Goal: Information Seeking & Learning: Check status

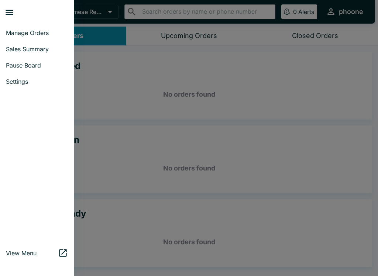
click at [11, 48] on span "Sales Summary" at bounding box center [37, 48] width 62 height 7
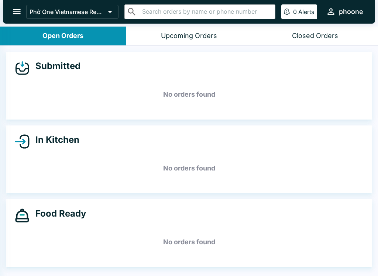
select select "03:00"
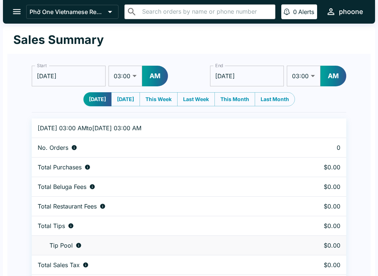
scroll to position [23, 0]
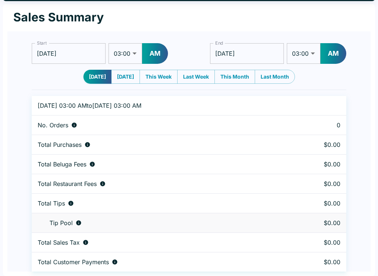
click at [119, 77] on button "[DATE]" at bounding box center [125, 77] width 29 height 14
type input "[DATE]"
click at [92, 80] on button "[DATE]" at bounding box center [97, 77] width 29 height 14
type input "[DATE]"
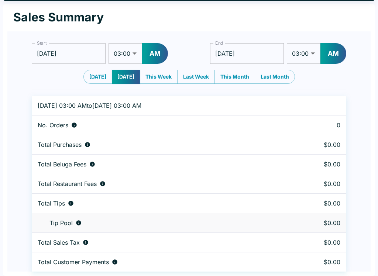
type input "[DATE]"
click at [124, 72] on button "[DATE]" at bounding box center [125, 77] width 29 height 14
type input "[DATE]"
click at [94, 78] on button "[DATE]" at bounding box center [97, 77] width 29 height 14
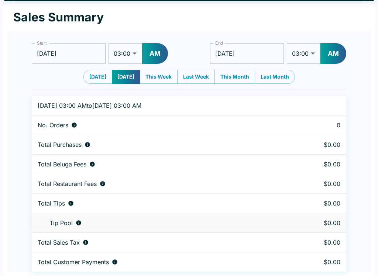
type input "[DATE]"
click at [74, 224] on div "Tip Pool" at bounding box center [158, 222] width 241 height 7
click at [76, 226] on div "Tip Pool" at bounding box center [158, 222] width 241 height 7
click at [151, 71] on button "This Week" at bounding box center [159, 77] width 38 height 14
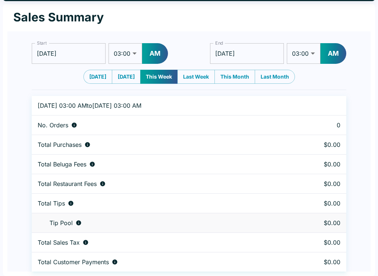
click at [190, 77] on button "Last Week" at bounding box center [196, 77] width 38 height 14
type input "[DATE]"
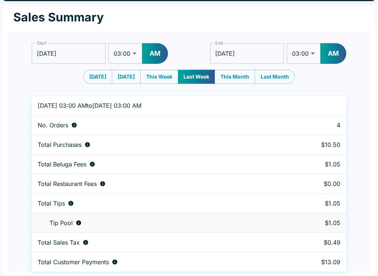
click at [54, 244] on p "Total Sales Tax" at bounding box center [59, 242] width 42 height 7
click at [71, 225] on p "Tip Pool" at bounding box center [61, 222] width 23 height 7
click at [75, 226] on div "Tip Pool" at bounding box center [156, 222] width 236 height 7
click at [76, 222] on icon "Tips unclaimed by a waiter" at bounding box center [79, 223] width 6 height 6
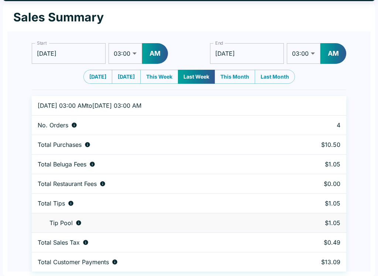
click at [65, 199] on td "Total Tips" at bounding box center [156, 204] width 248 height 20
click at [67, 202] on div "Total Tips" at bounding box center [156, 203] width 236 height 7
click at [45, 51] on input "[DATE]" at bounding box center [69, 53] width 74 height 21
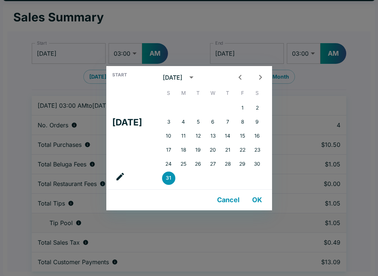
click at [59, 106] on div "Start Sun, Aug [DATE] S M T W T F S 1 2 3 4 5 6 7 8 9 10 11 12 13 14 15 16 17 1…" at bounding box center [189, 138] width 378 height 276
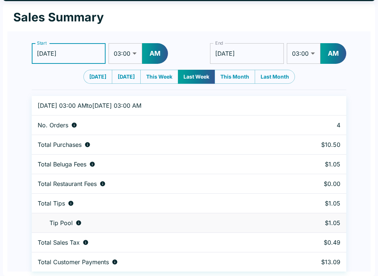
click at [94, 72] on button "[DATE]" at bounding box center [97, 77] width 29 height 14
type input "[DATE]"
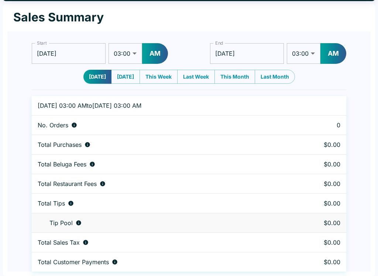
scroll to position [0, 0]
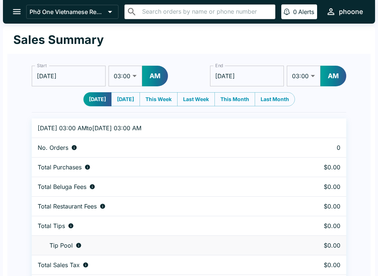
click at [16, 13] on icon "open drawer" at bounding box center [17, 12] width 10 height 10
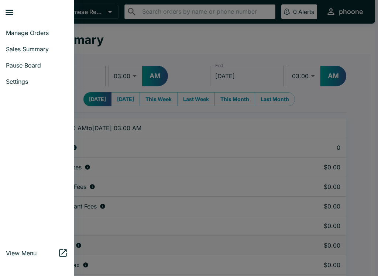
click at [32, 31] on span "Manage Orders" at bounding box center [37, 32] width 62 height 7
